Goal: Information Seeking & Learning: Learn about a topic

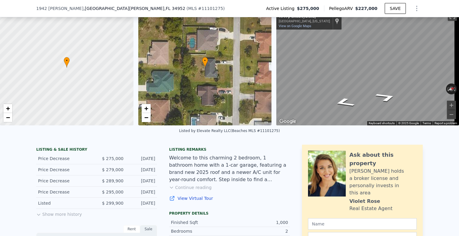
scroll to position [28, 0]
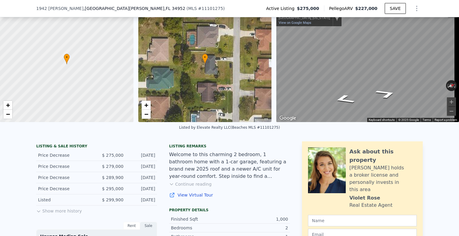
click at [52, 214] on button "Show more history" at bounding box center [59, 210] width 46 height 8
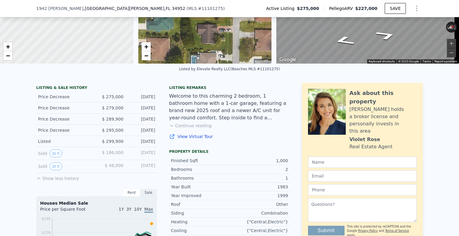
scroll to position [88, 0]
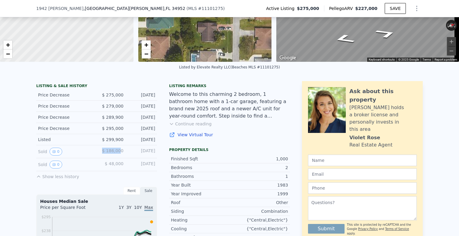
drag, startPoint x: 102, startPoint y: 157, endPoint x: 118, endPoint y: 155, distance: 16.0
click at [118, 155] on div "$ 186,000" at bounding box center [110, 152] width 27 height 8
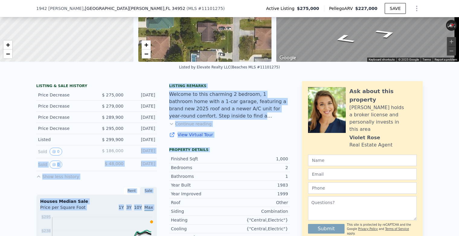
drag, startPoint x: 131, startPoint y: 157, endPoint x: 161, endPoint y: 157, distance: 30.8
click at [151, 156] on div "[DATE]" at bounding box center [141, 152] width 27 height 8
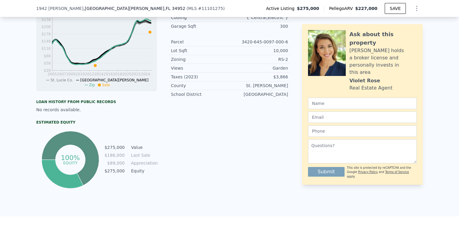
scroll to position [330, 0]
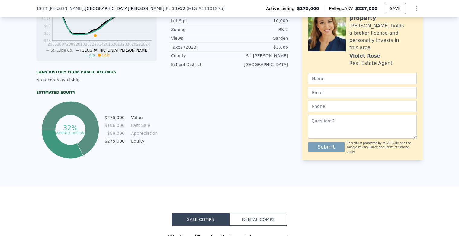
click at [63, 154] on icon at bounding box center [62, 144] width 41 height 29
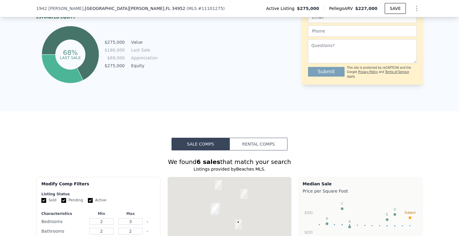
scroll to position [420, 0]
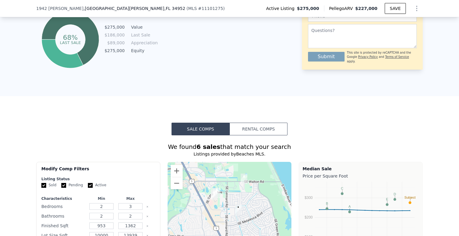
click at [245, 133] on button "Rental Comps" at bounding box center [258, 129] width 58 height 13
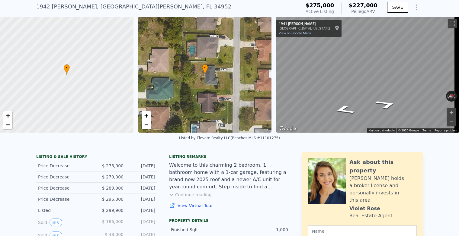
scroll to position [2, 0]
